Goal: Information Seeking & Learning: Learn about a topic

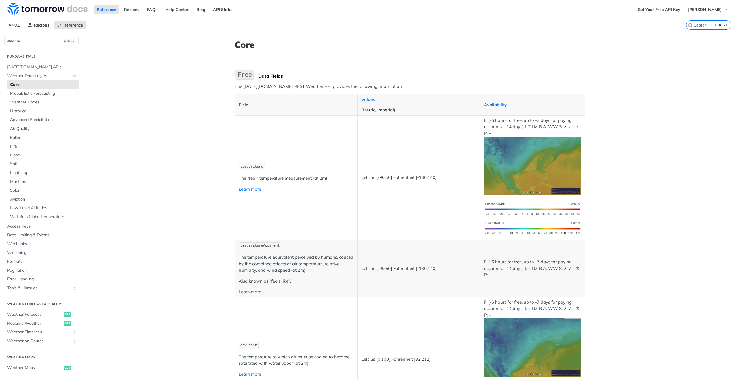
click at [49, 74] on span "Weather Data Layers" at bounding box center [39, 76] width 64 height 6
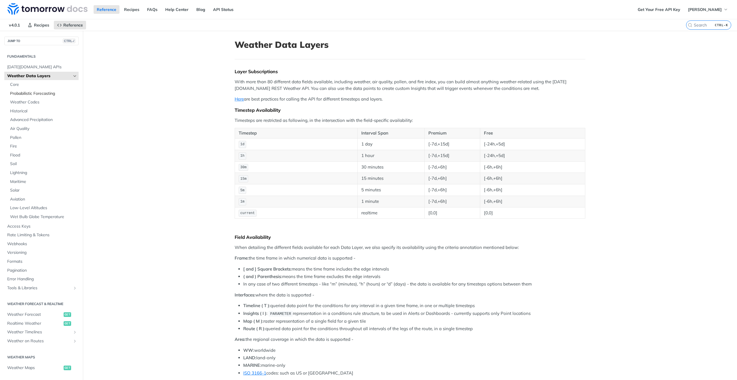
click at [43, 95] on span "Probabilistic Forecasting" at bounding box center [43, 94] width 67 height 6
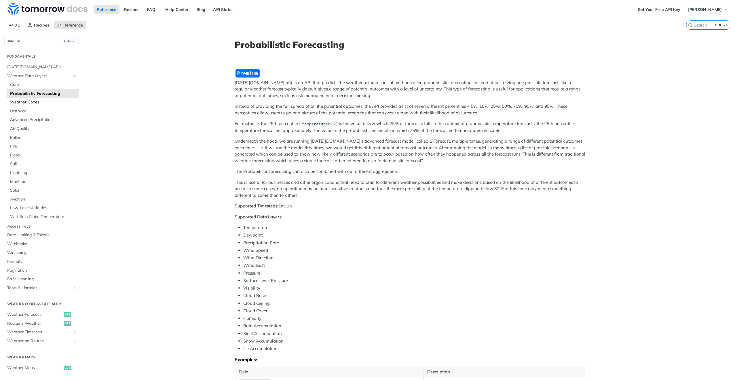
click at [44, 102] on span "Weather Codes" at bounding box center [43, 102] width 67 height 6
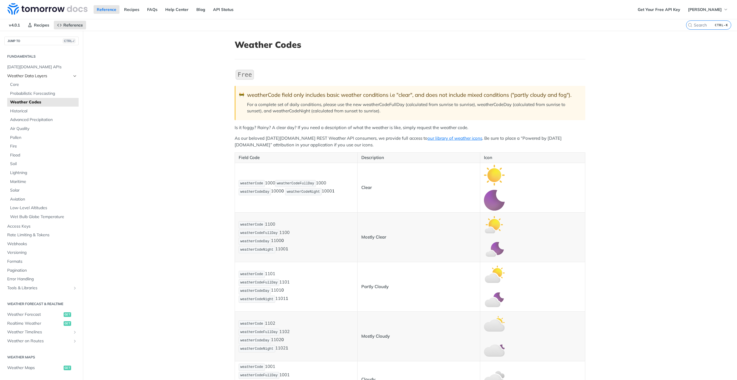
click at [42, 73] on span "Weather Data Layers" at bounding box center [39, 76] width 64 height 6
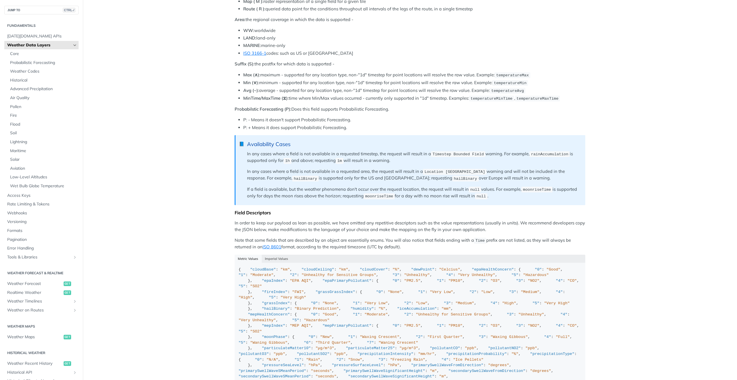
scroll to position [317, 0]
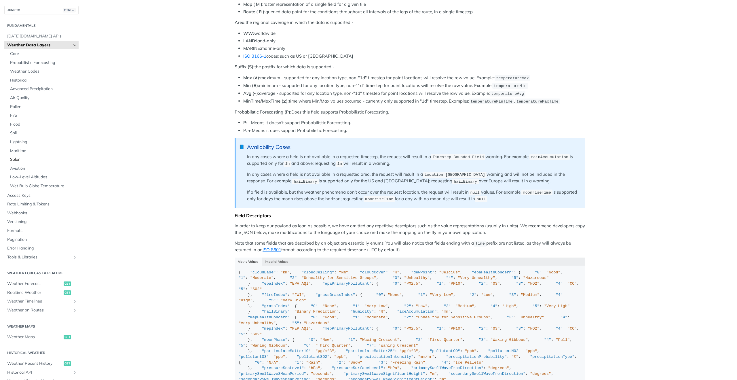
click at [25, 156] on link "Solar" at bounding box center [42, 159] width 71 height 9
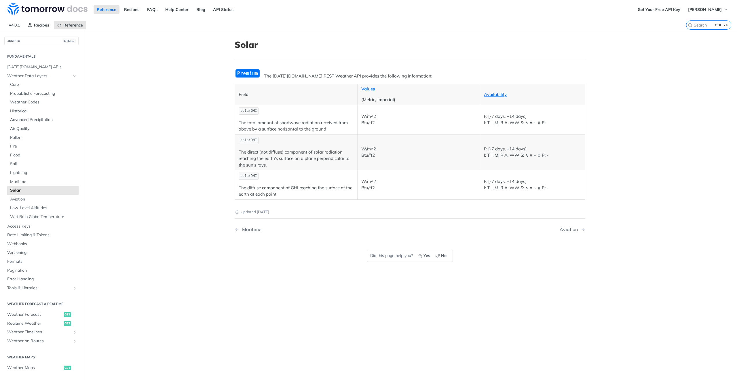
click at [249, 75] on img "Expand image" at bounding box center [248, 74] width 26 height 10
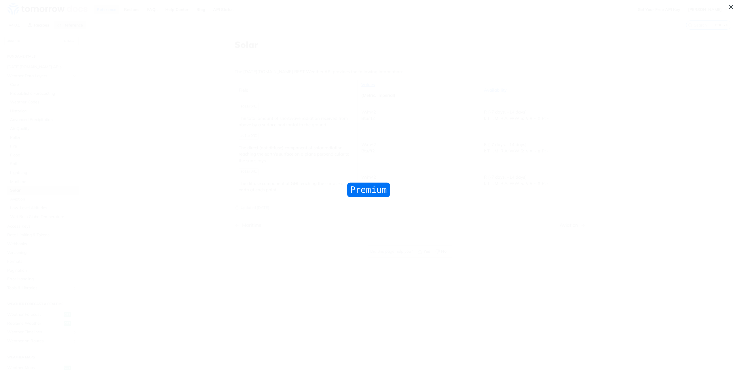
click at [249, 75] on span "Collapse image" at bounding box center [368, 190] width 737 height 380
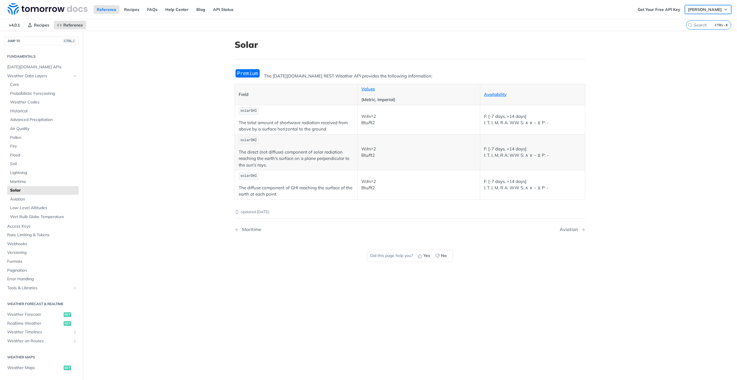
click at [712, 10] on span "[PERSON_NAME]" at bounding box center [705, 9] width 34 height 5
click at [25, 12] on img at bounding box center [47, 9] width 80 height 12
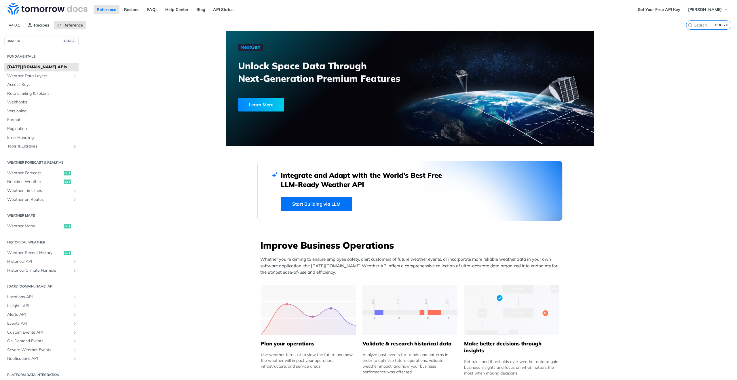
drag, startPoint x: 218, startPoint y: 176, endPoint x: 133, endPoint y: 177, distance: 84.7
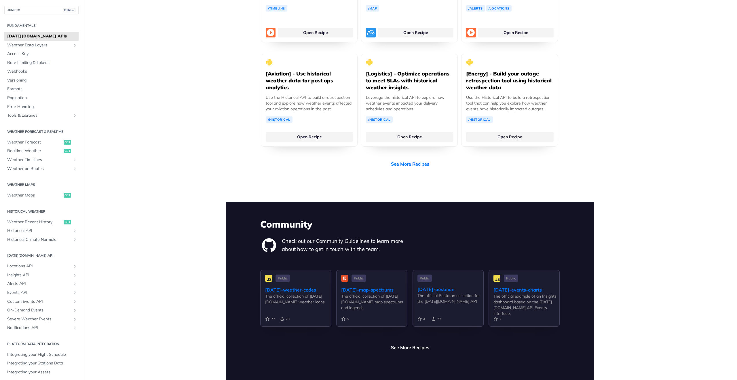
scroll to position [1248, 0]
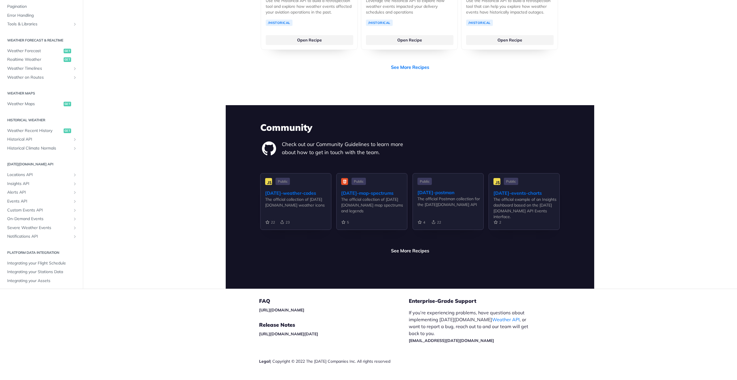
drag, startPoint x: 517, startPoint y: 320, endPoint x: 407, endPoint y: 323, distance: 109.5
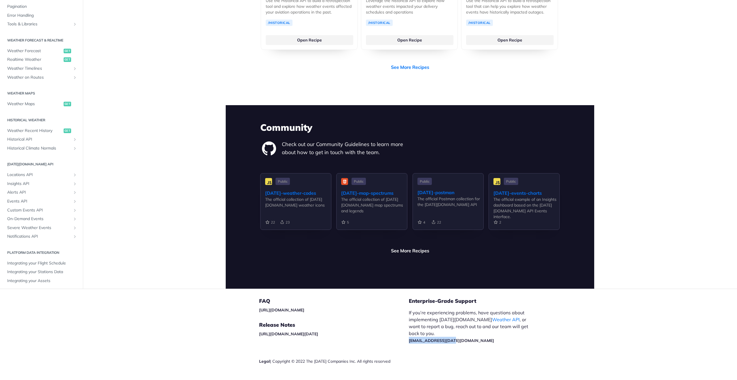
click at [409, 323] on p "If you’re experiencing problems, have questions about implementing Tomorrow.io …" at bounding box center [472, 326] width 126 height 35
copy link "[EMAIL_ADDRESS][DATE][DOMAIN_NAME]"
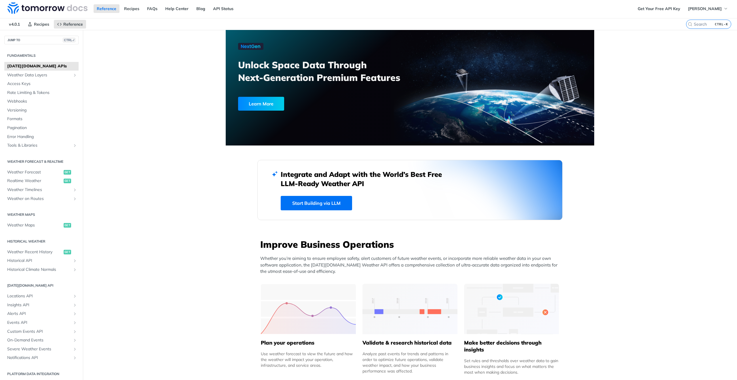
scroll to position [0, 0]
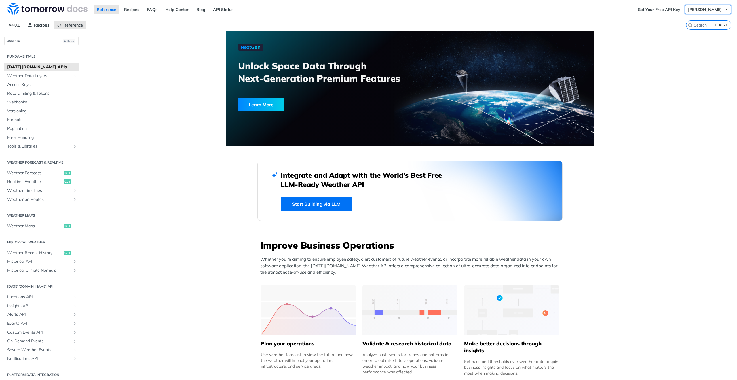
click at [700, 7] on button "[PERSON_NAME]" at bounding box center [708, 9] width 46 height 9
click at [699, 5] on div "Get Your Free API Key Andrzej Bogacz Log Out" at bounding box center [686, 9] width 103 height 19
click at [666, 8] on link "Get Your Free API Key" at bounding box center [659, 9] width 49 height 9
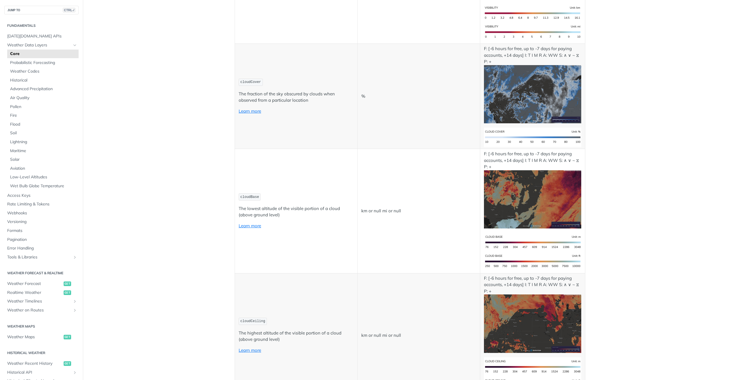
scroll to position [2159, 0]
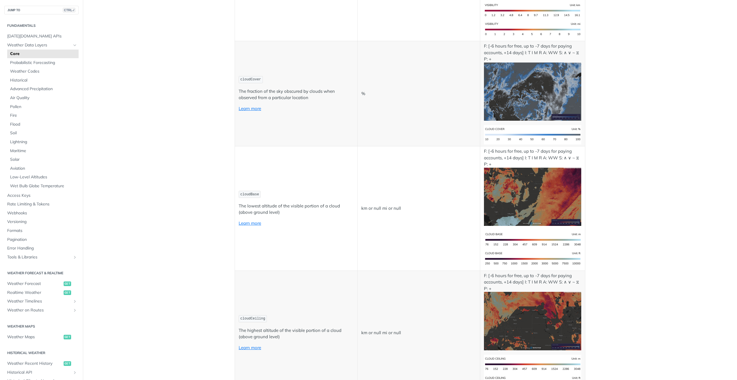
click at [298, 267] on td "cloudBase The lowest altitude of the visible portion of a cloud (above ground l…" at bounding box center [296, 208] width 123 height 124
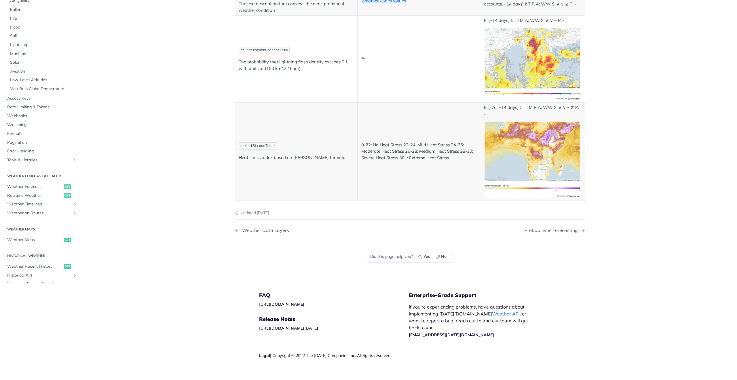
scroll to position [3014, 0]
